Goal: Navigation & Orientation: Find specific page/section

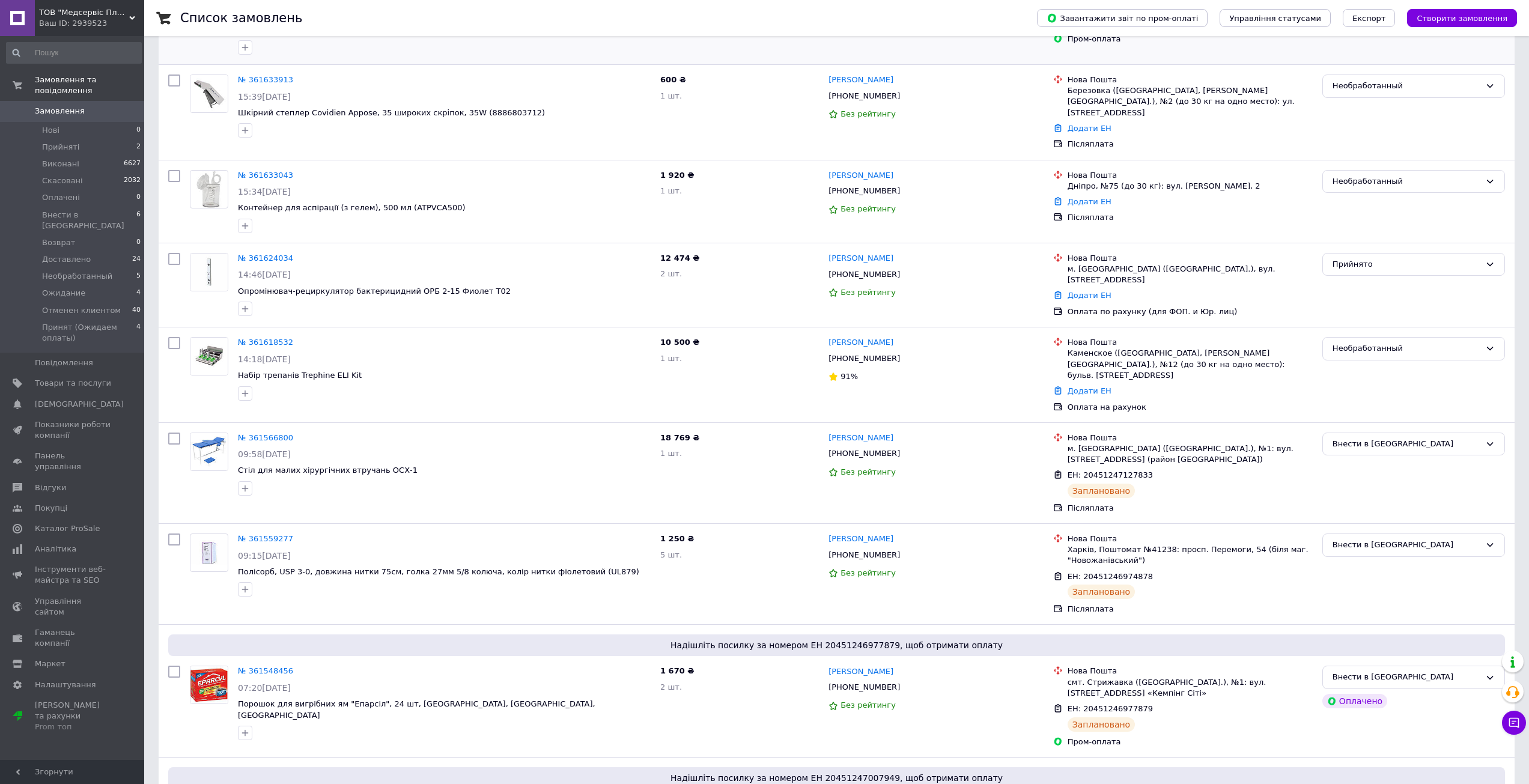
scroll to position [420, 0]
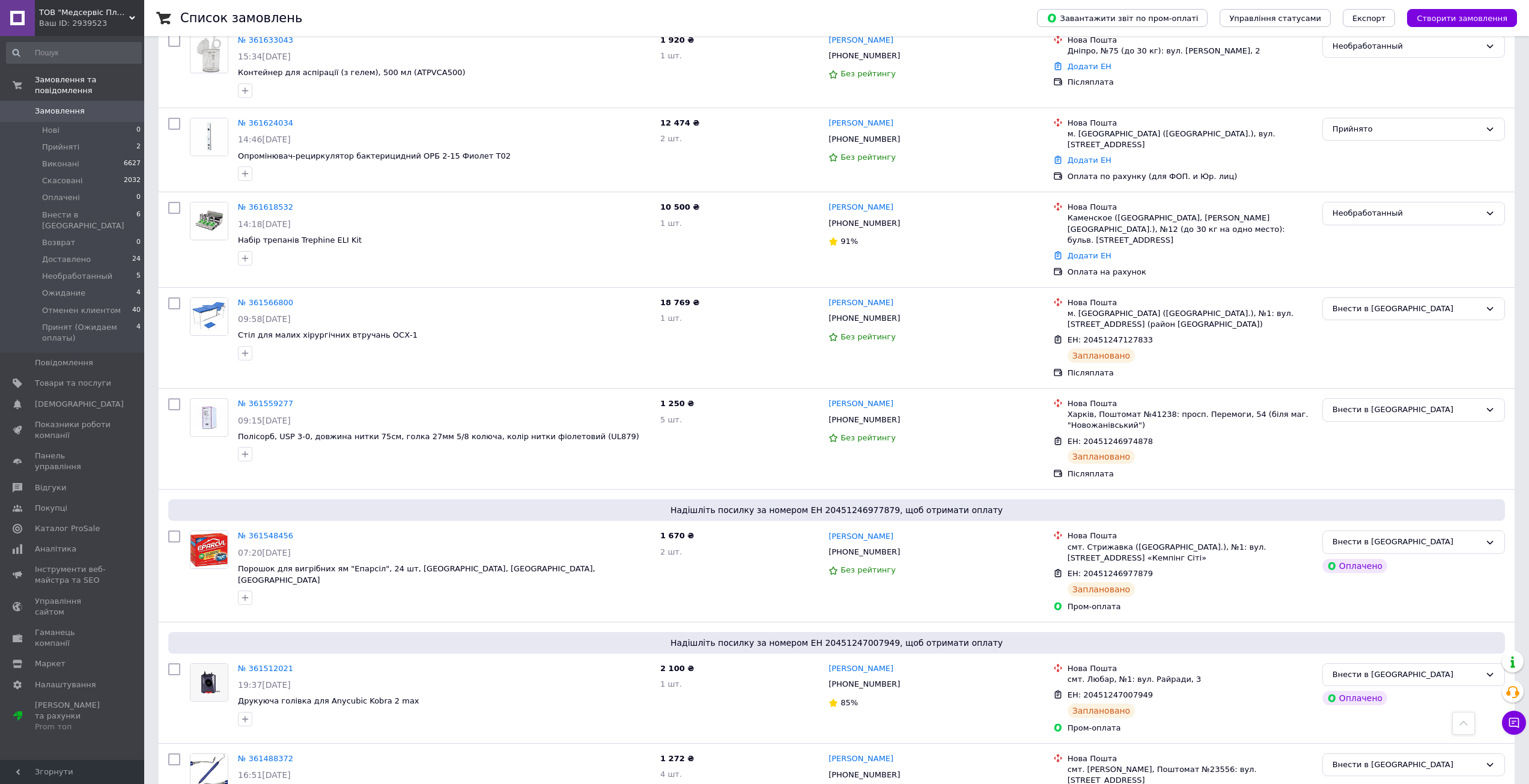
click at [108, 16] on span "ТОВ "Медсервіс Плюс ЛТД"" at bounding box center [83, 12] width 90 height 11
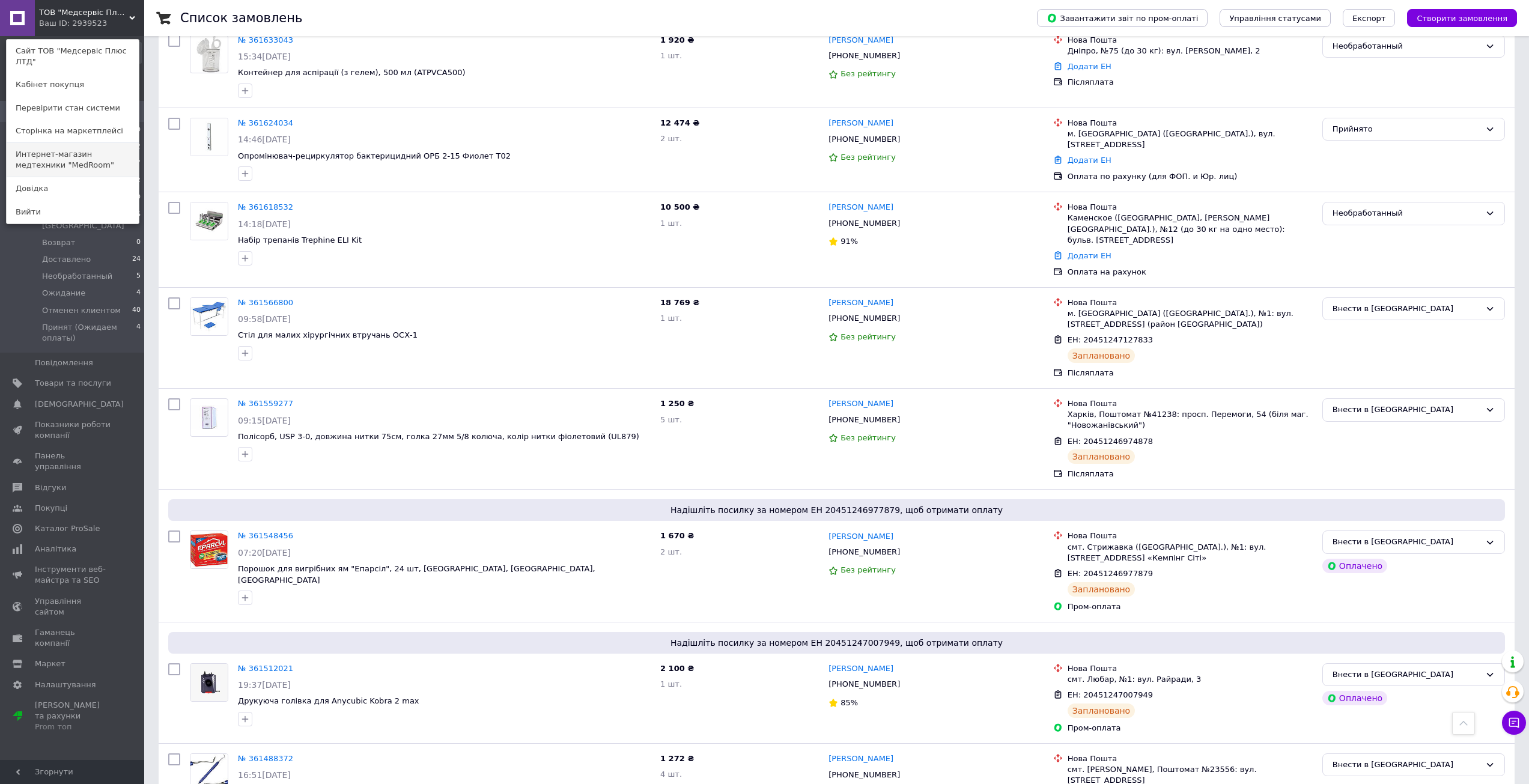
click at [94, 151] on link "Интернет-магазин медтехники "MedRoom"" at bounding box center [73, 160] width 132 height 34
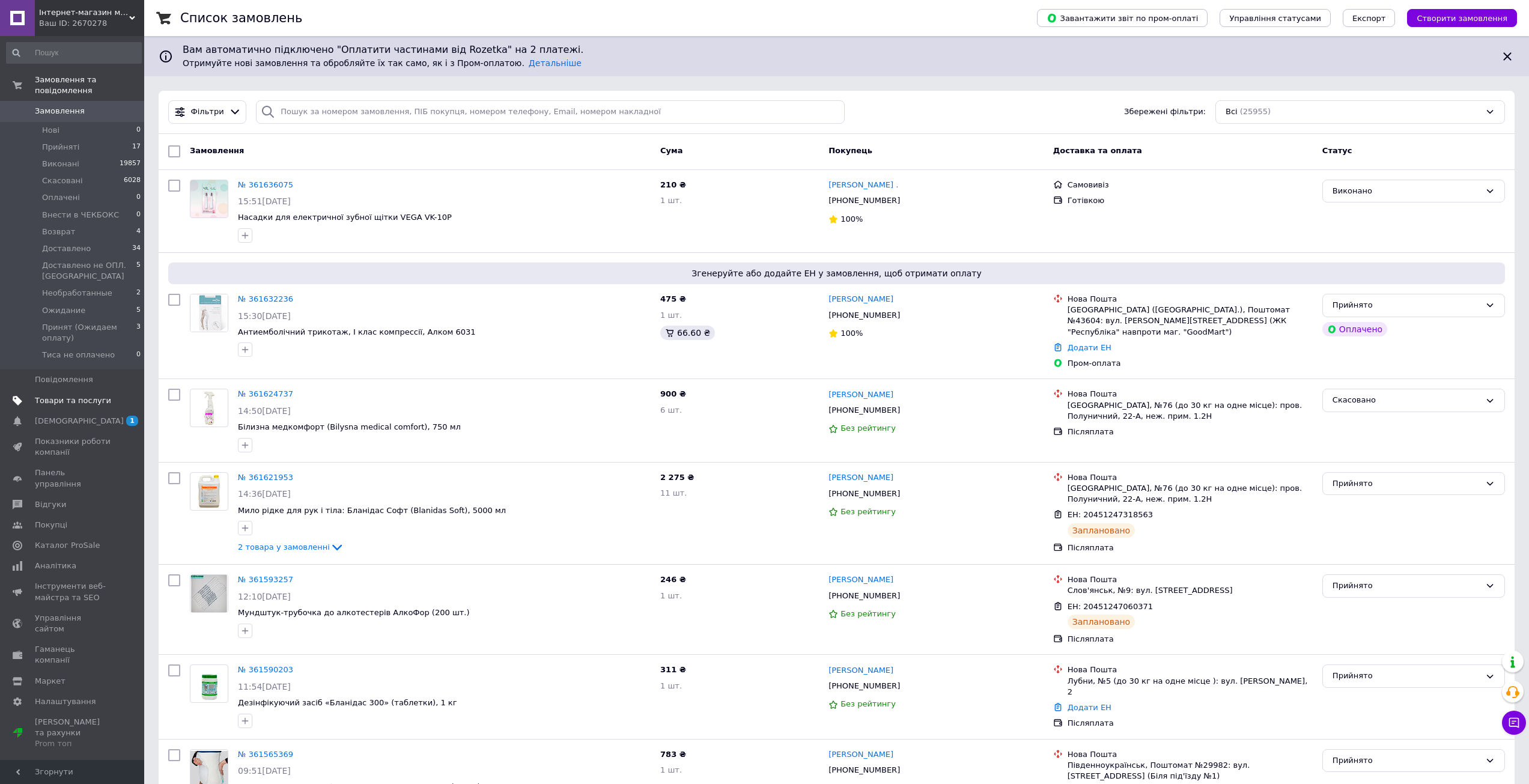
click at [63, 395] on span "Товари та послуги" at bounding box center [73, 400] width 76 height 11
